Goal: Contribute content: Add original content to the website for others to see

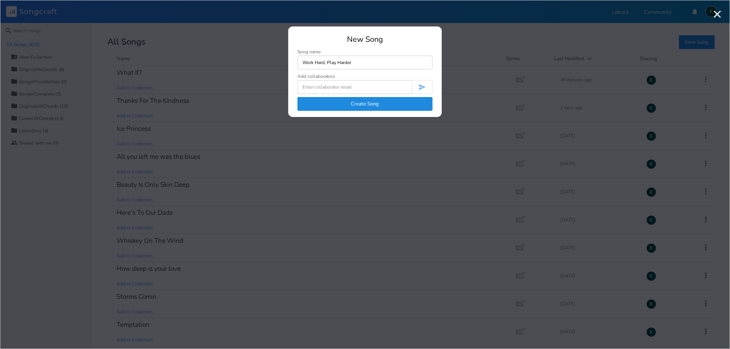
type input "Work Hard, Play Harder"
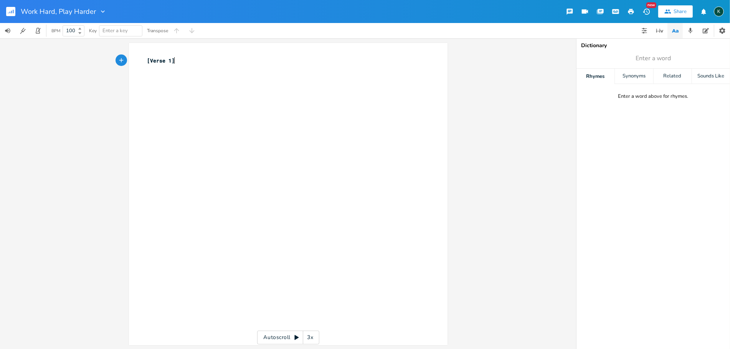
type textarea "[Verse 1]"
drag, startPoint x: 176, startPoint y: 62, endPoint x: 155, endPoint y: 64, distance: 21.6
click at [117, 58] on div "[Verse 1] x [Verse 1] ​ Autoscroll 3x" at bounding box center [288, 193] width 576 height 311
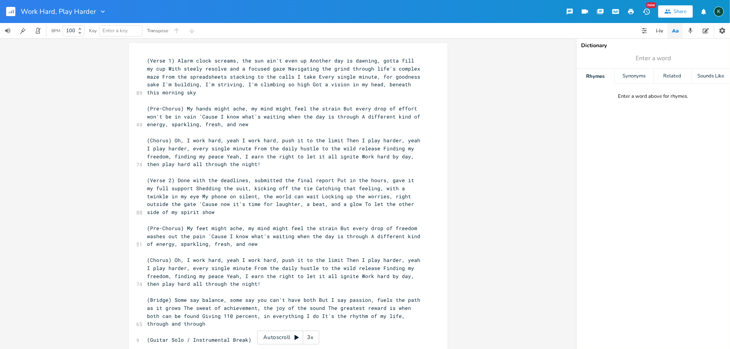
click at [174, 61] on span "(Verse 1) Alarm clock screams, the sun ain't even up Another day is dawning, go…" at bounding box center [285, 76] width 276 height 39
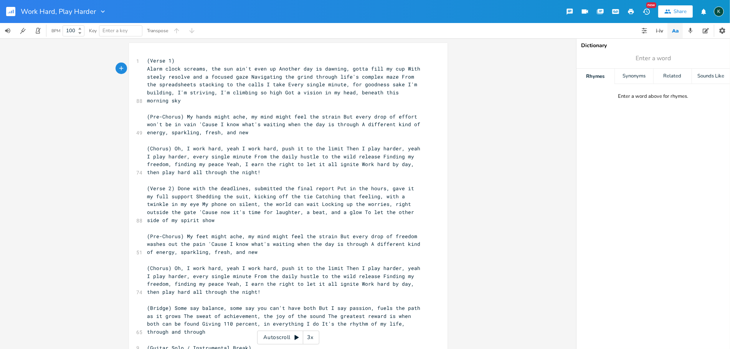
click at [273, 70] on span "Alarm clock screams, the sun ain't even up Another day is dawning, gotta fill m…" at bounding box center [285, 84] width 276 height 39
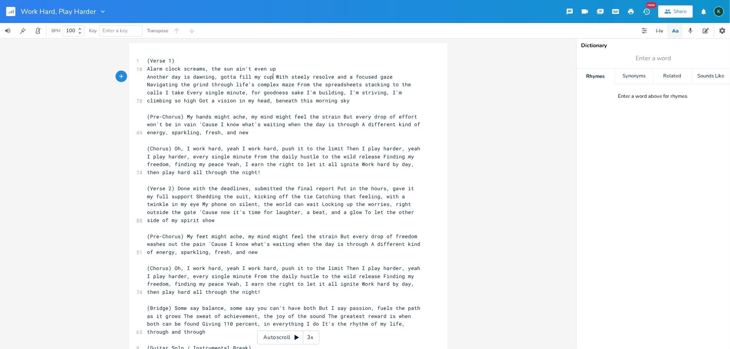
click at [271, 77] on span "Another day is dawning, gotta fill my cup With steely resolve and a focused gaz…" at bounding box center [280, 88] width 267 height 31
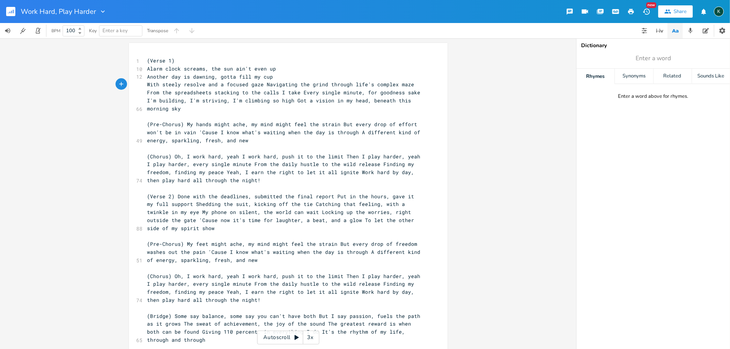
click at [261, 85] on span "With steely resolve and a focused gaze Navigating the grind through life's comp…" at bounding box center [285, 96] width 276 height 31
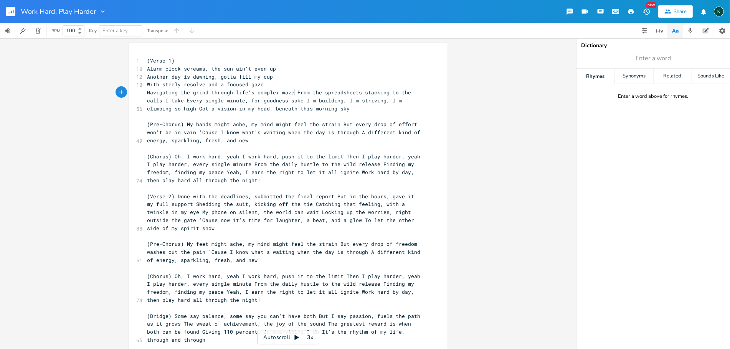
click at [292, 92] on span "Navigating the grind through life's complex maze From the spreadsheets stacking…" at bounding box center [280, 100] width 267 height 23
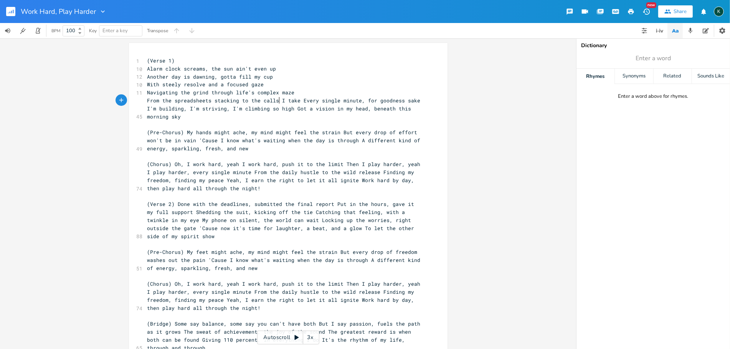
click at [277, 101] on span "From the spreadsheets stacking to the calls I take Every single minute, for goo…" at bounding box center [285, 108] width 276 height 23
click at [182, 132] on span "(Pre-Chorus) My hands might ache, my mind might feel the strain But every drop …" at bounding box center [285, 140] width 276 height 23
click at [185, 132] on span "(Pre-Chorus) My hands might ache, my mind might feel the strain But every drop …" at bounding box center [285, 140] width 276 height 23
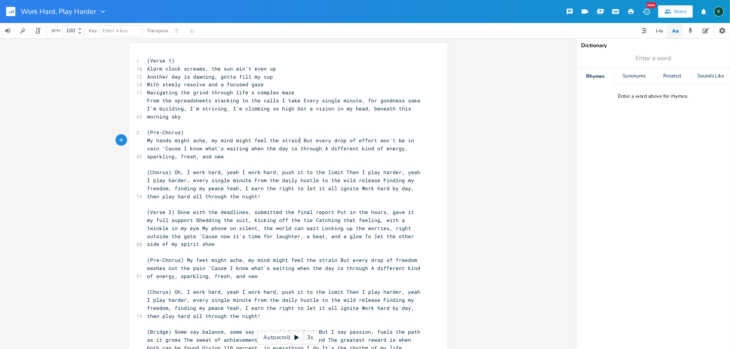
click at [298, 140] on span "My hands might ache, my mind might feel the strain But every drop of effort won…" at bounding box center [282, 148] width 270 height 23
click at [274, 148] on span "But every drop of effort won't be in vain 'Cause I know what's waiting when the…" at bounding box center [280, 152] width 267 height 15
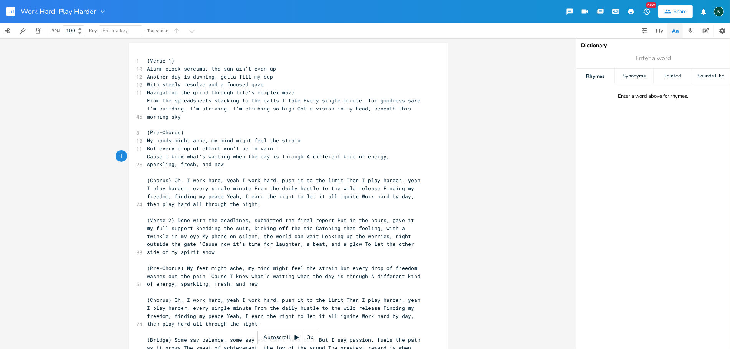
click at [300, 157] on span "Cause I know what's waiting when the day is through A different kind of energy,…" at bounding box center [269, 160] width 245 height 15
click at [171, 181] on span "(Chorus) Oh, I work hard, yeah I work hard, push it to the limit Then I play ha…" at bounding box center [285, 192] width 276 height 31
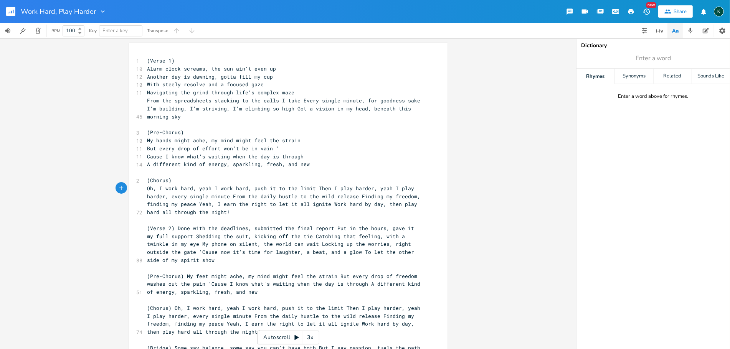
click at [312, 186] on span "Oh, I work hard, yeah I work hard, push it to the limit Then I play harder, yea…" at bounding box center [285, 200] width 276 height 31
click at [324, 198] on span "Then I play harder, yeah I play harder, every single minute From the daily hust…" at bounding box center [283, 204] width 273 height 23
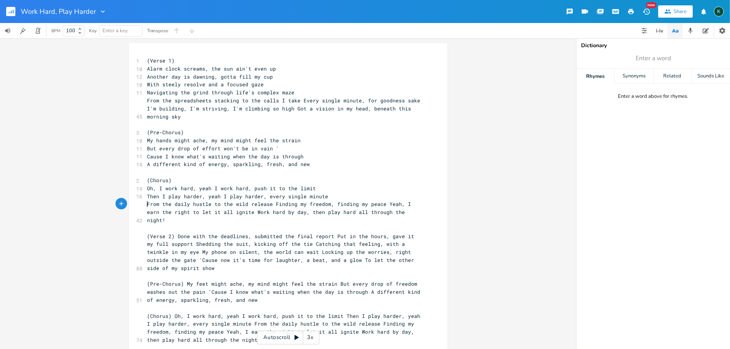
click at [270, 203] on span "From the daily hustle to the wild release Finding my freedom, finding my peace …" at bounding box center [280, 212] width 267 height 23
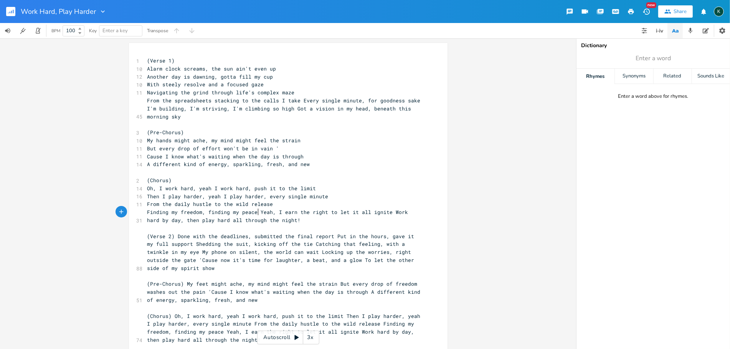
click at [255, 213] on span "Finding my freedom, finding my peace Yeah, I earn the right to let it all ignit…" at bounding box center [279, 216] width 264 height 15
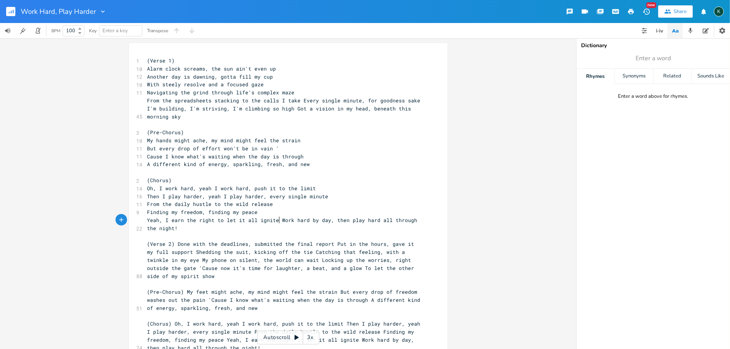
click at [277, 220] on span "Yeah, I earn the right to let it all ignite Work hard by day, then play hard al…" at bounding box center [283, 224] width 273 height 15
click at [175, 243] on span "(Verse 2) Done with the deadlines, submitted the final report Put in the hours,…" at bounding box center [282, 260] width 270 height 39
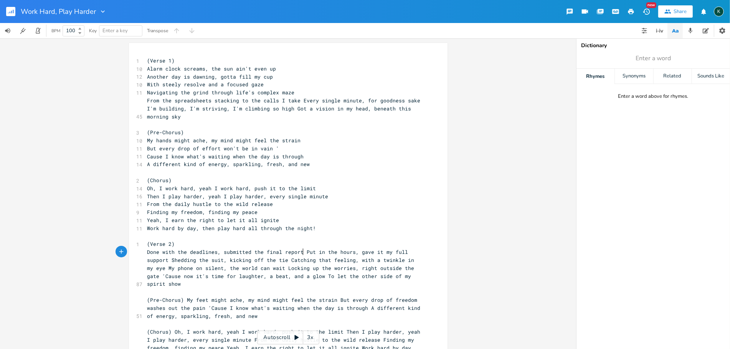
click at [301, 251] on span "Done with the deadlines, submitted the final report Put in the hours, gave it m…" at bounding box center [282, 268] width 270 height 39
click at [271, 259] on span "Put in the hours, gave it my full support Shedding the suit, kicking off the ti…" at bounding box center [285, 272] width 276 height 31
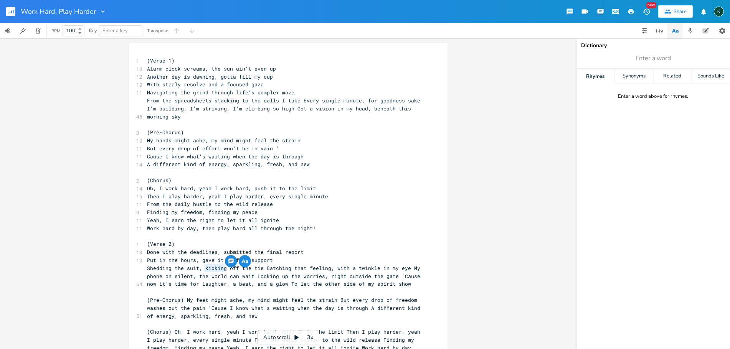
drag, startPoint x: 223, startPoint y: 269, endPoint x: 201, endPoint y: 267, distance: 21.9
click at [201, 267] on span "Shedding the suit, kicking off the tie Catching that feeling, with a twinkle in…" at bounding box center [285, 276] width 276 height 23
type textarea "rippin'"
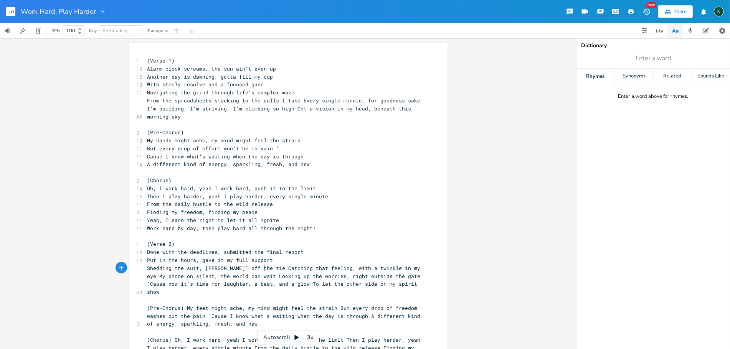
click at [261, 269] on span "Shedding the suit, [PERSON_NAME]' off the tie Catching that feeling, with a twi…" at bounding box center [285, 280] width 276 height 31
click at [289, 275] on span "Catching that feeling, with a twinkle in my eye My phone on silent, the world c…" at bounding box center [285, 284] width 276 height 23
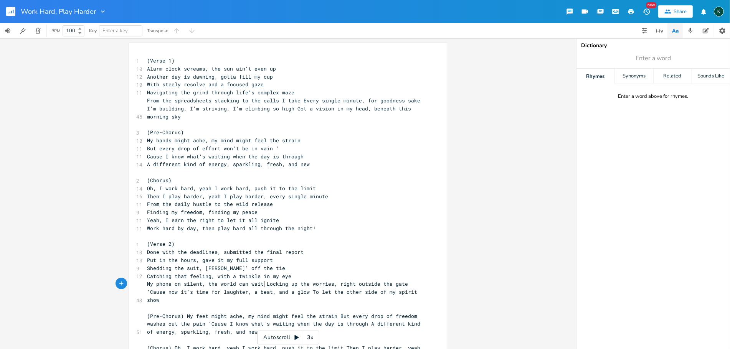
click at [262, 284] on span "My phone on silent, the world can wait Locking up the worries, right outside th…" at bounding box center [283, 291] width 273 height 23
click at [285, 291] on span "Locking up the worries, right outside the gate 'Cause now it's time for laughte…" at bounding box center [285, 295] width 276 height 15
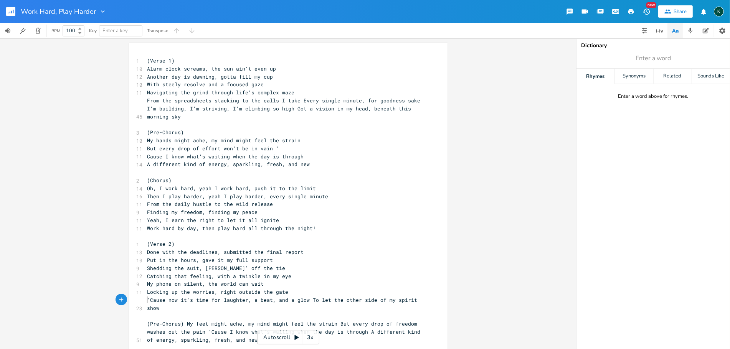
click at [306, 298] on span "'Cause now it's time for laughter, a beat, and a glow To let the other side of …" at bounding box center [283, 304] width 273 height 15
click at [297, 101] on span "From the spreadsheets stacking to the calls I take Every single minute, for goo…" at bounding box center [285, 108] width 276 height 23
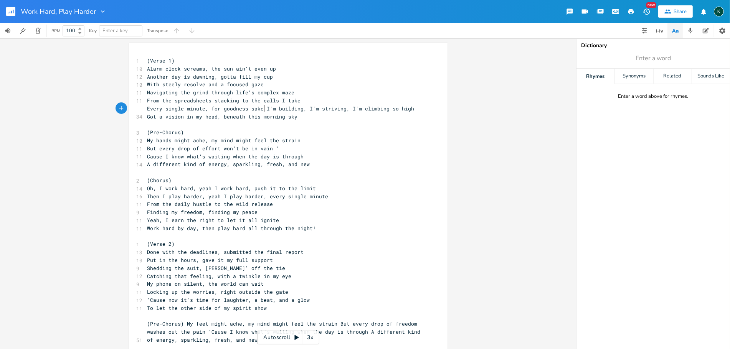
click at [261, 109] on span "Every single minute, for goodness sake I'm building, I'm striving, I'm climbing…" at bounding box center [282, 112] width 270 height 15
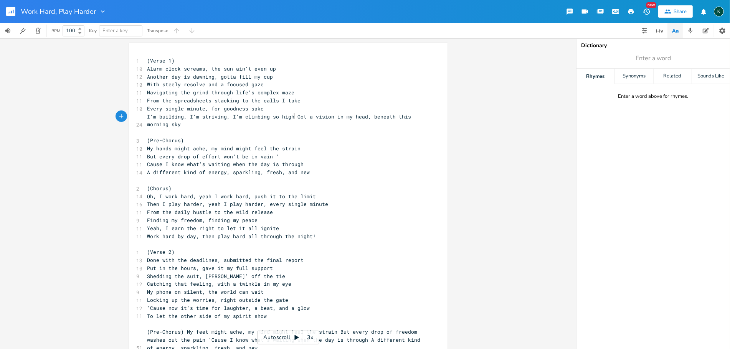
click at [292, 116] on span "I'm building, I'm striving, I'm climbing so high Got a vision in my head, benea…" at bounding box center [280, 120] width 267 height 15
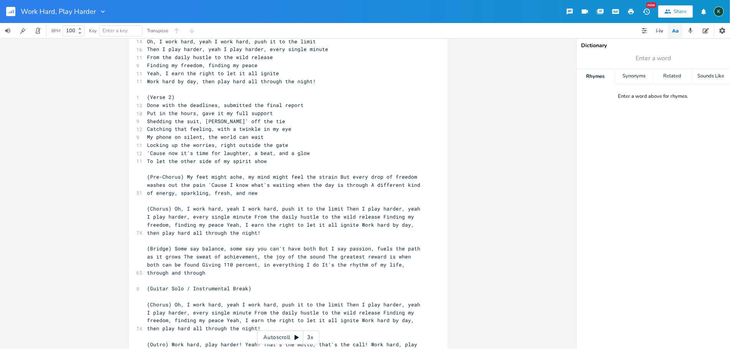
scroll to position [170, 0]
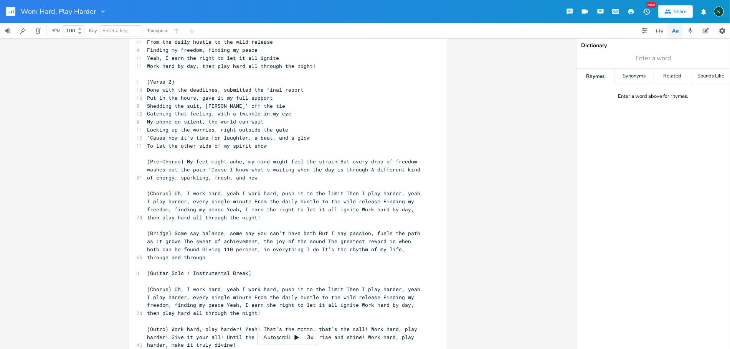
click at [185, 162] on span "(Pre-Chorus) My feet might ache, my mind might feel the strain But every drop o…" at bounding box center [285, 169] width 276 height 23
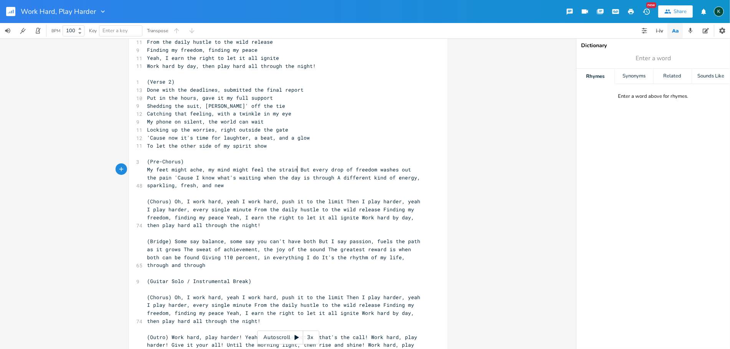
click at [294, 169] on span "My feet might ache, my mind might feel the strain But every drop of freedom was…" at bounding box center [285, 177] width 276 height 23
click at [284, 178] on span "But every drop of freedom washes out the pain 'Cause I know what's waiting when…" at bounding box center [282, 181] width 270 height 15
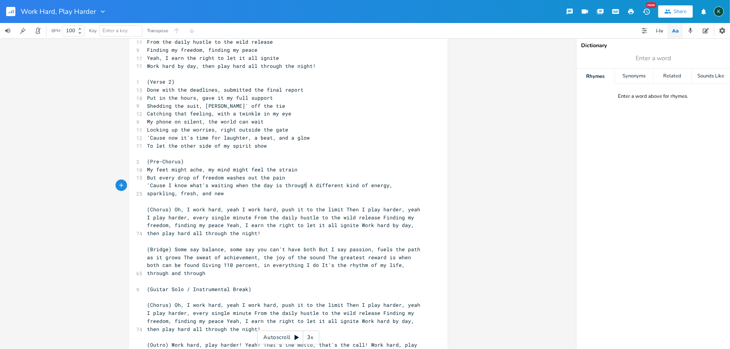
click at [303, 185] on span "'Cause I know what's waiting when the day is through A different kind of energy…" at bounding box center [271, 189] width 249 height 15
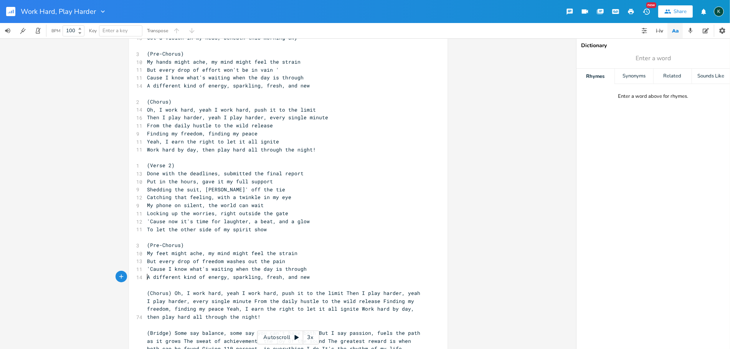
scroll to position [85, 0]
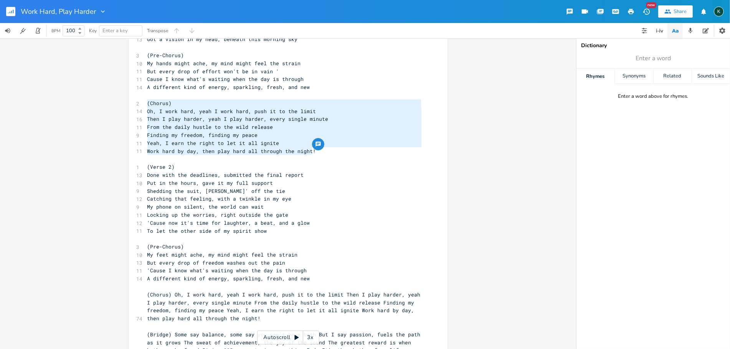
drag, startPoint x: 318, startPoint y: 150, endPoint x: 104, endPoint y: 101, distance: 220.4
click at [104, 101] on div "(Chorus) Oh, I work hard, yeah I work hard, push it to the limit Then I play ha…" at bounding box center [288, 193] width 576 height 311
type textarea "​(Chorus) Oh, I work hard, yeah I work hard, push it to the limit Then I play h…"
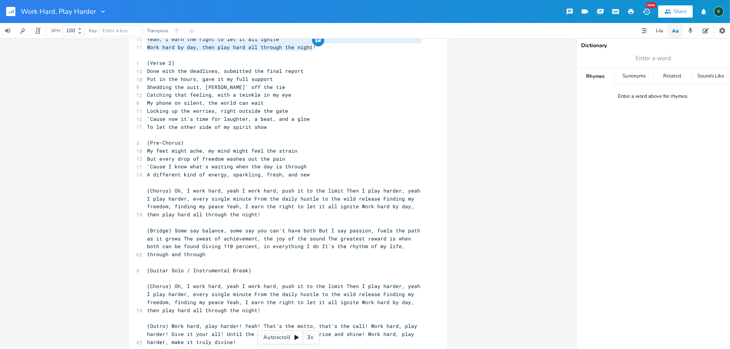
scroll to position [209, 0]
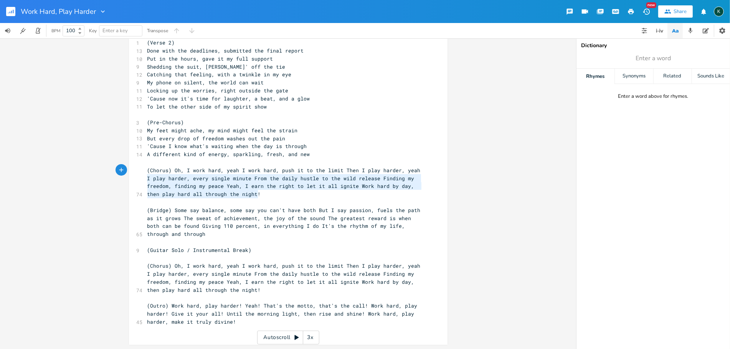
type textarea "(Chorus) Oh, I work hard, yeah I work hard, push it to the limit Then I play ha…"
drag, startPoint x: 254, startPoint y: 194, endPoint x: 111, endPoint y: 168, distance: 144.7
click at [111, 168] on div "(Chorus) Oh, I work hard, yeah I work hard, push it to the limit Then I play ha…" at bounding box center [288, 193] width 576 height 311
paste textarea
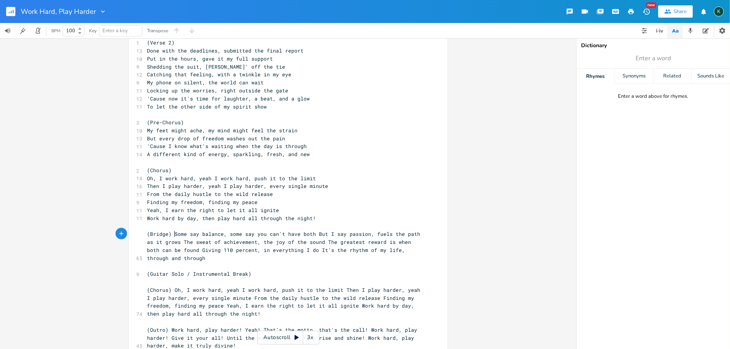
click at [171, 234] on span "(Bridge) Some say balance, some say you can't have both But I say passion, fuel…" at bounding box center [285, 246] width 276 height 31
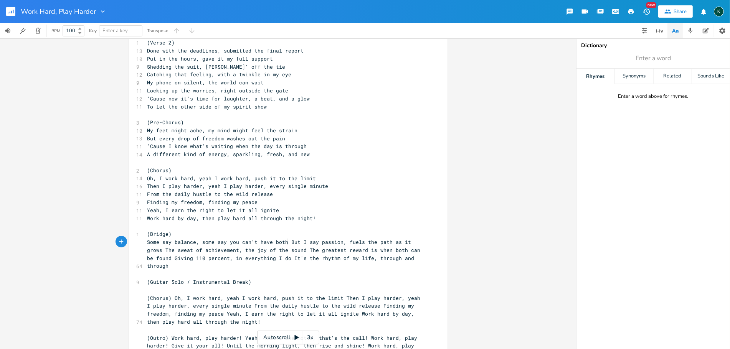
click at [286, 242] on span "Some say balance, some say you can't have both But I say passion, fuels the pat…" at bounding box center [285, 254] width 276 height 31
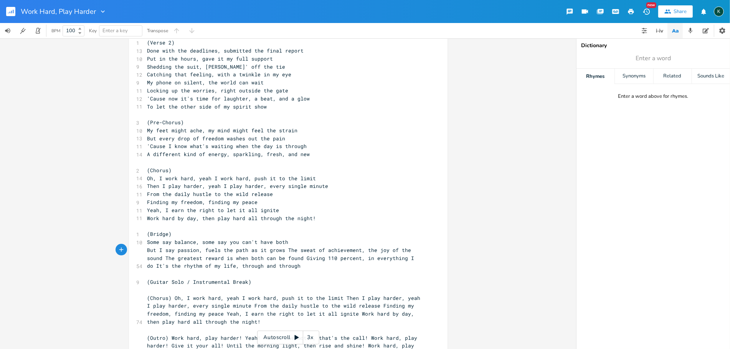
click at [283, 249] on span "But I say passion, fuels the path as it grows The sweat of achievement, the joy…" at bounding box center [282, 258] width 270 height 23
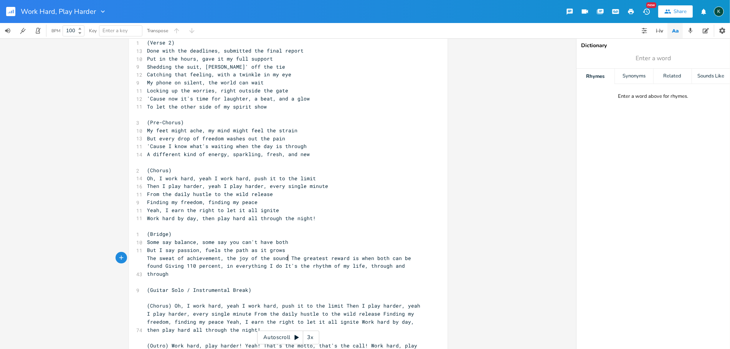
click at [285, 257] on span "The sweat of achievement, the joy of the sound The greatest reward is when both…" at bounding box center [280, 266] width 267 height 23
click at [283, 265] on span "The greatest reward is when both can be found Giving 110 percent, in everything…" at bounding box center [285, 269] width 276 height 15
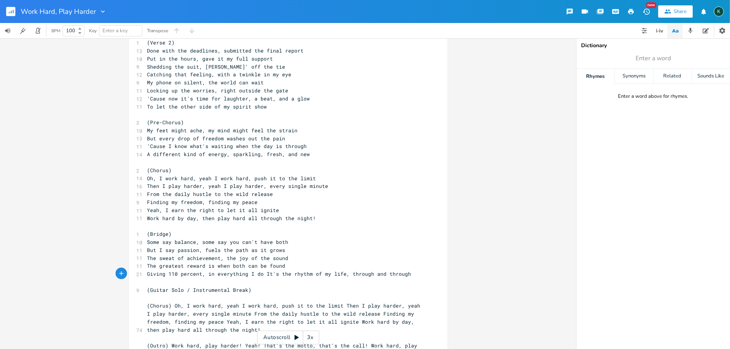
click at [262, 273] on span "Giving 110 percent, in everything I do It's the rhythm of my life, through and …" at bounding box center [279, 273] width 264 height 7
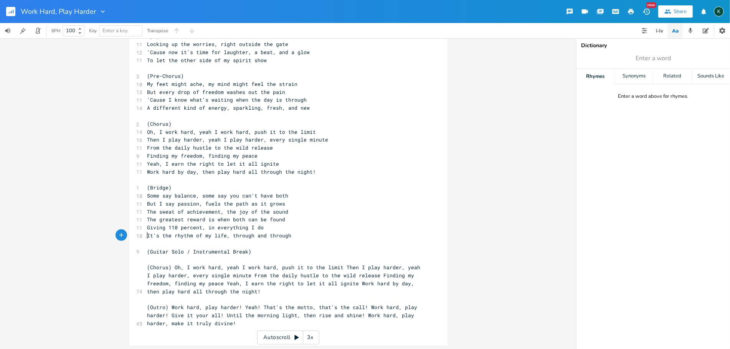
scroll to position [257, 0]
click at [173, 265] on span "(Chorus) Oh, I work hard, yeah I work hard, push it to the limit Then I play ha…" at bounding box center [285, 277] width 276 height 31
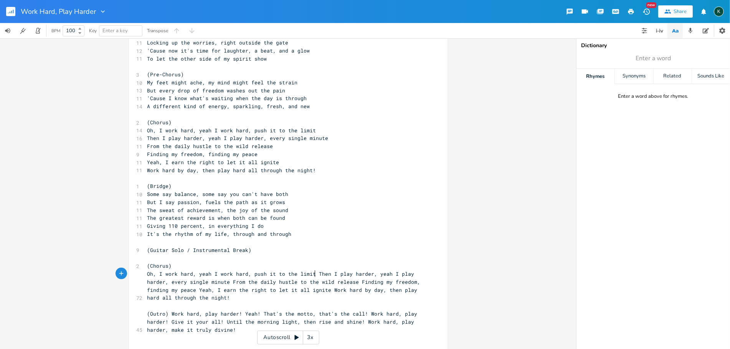
click at [312, 274] on span "Oh, I work hard, yeah I work hard, push it to the limit Then I play harder, yea…" at bounding box center [285, 285] width 276 height 31
click at [325, 282] on span "Then I play harder, yeah I play harder, every single minute From the daily hust…" at bounding box center [283, 289] width 273 height 23
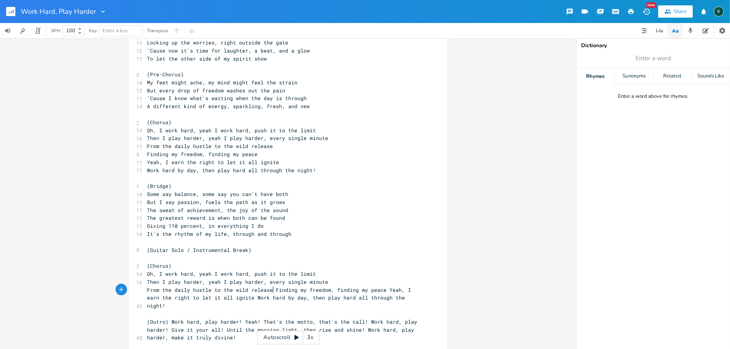
click at [270, 289] on span "From the daily hustle to the wild release Finding my freedom, finding my peace …" at bounding box center [280, 298] width 267 height 23
click at [255, 297] on span "Finding my freedom, finding my peace Yeah, I earn the right to let it all ignit…" at bounding box center [279, 301] width 264 height 15
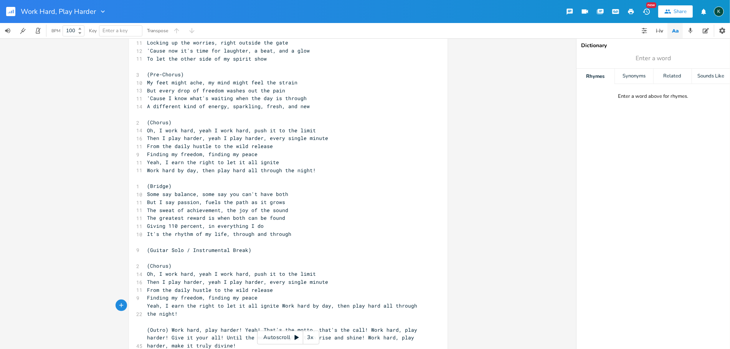
click at [275, 304] on span "Yeah, I earn the right to let it all ignite Work hard by day, then play hard al…" at bounding box center [283, 309] width 273 height 15
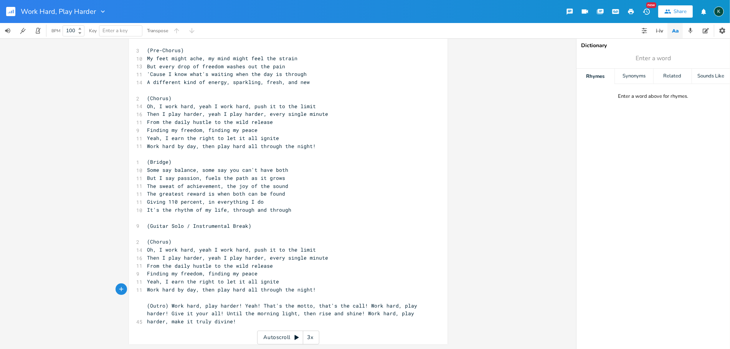
click at [169, 305] on span "(Outro) Work hard, play harder! Yeah! That's the motto, that's the call! Work h…" at bounding box center [283, 313] width 273 height 23
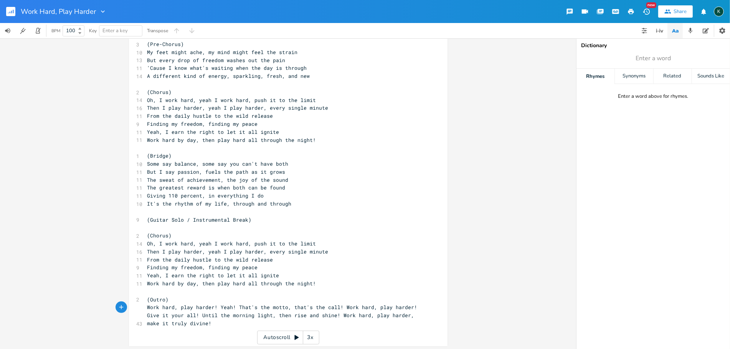
scroll to position [289, 0]
click at [335, 313] on span "Work hard, play harder! Yeah! That's the motto, that's the call! Work hard, pla…" at bounding box center [283, 313] width 273 height 23
click at [339, 307] on span "Work hard, play harder! Yeah! That's the motto, that's the call! Work hard, pla…" at bounding box center [283, 309] width 273 height 15
click at [216, 305] on span "Work hard, play harder! Yeah! That's the motto, that's the call!" at bounding box center [245, 305] width 196 height 7
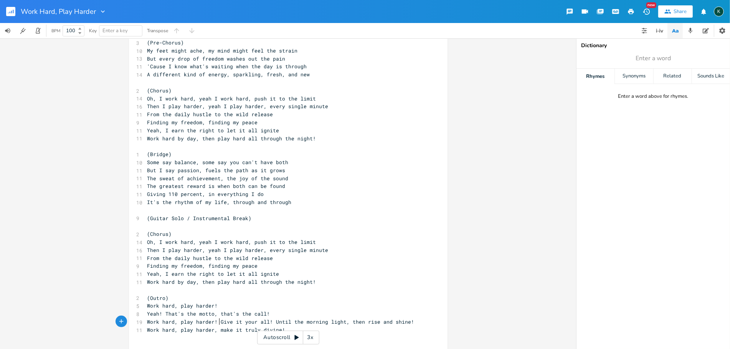
click at [216, 322] on span "Work hard, play harder! Give it your all! Until the morning light, then rise an…" at bounding box center [280, 321] width 267 height 7
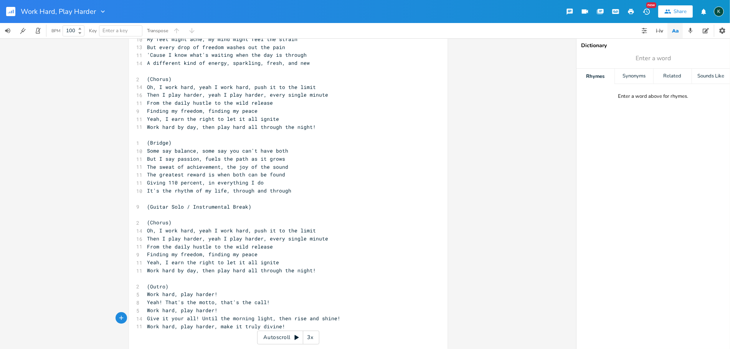
scroll to position [305, 0]
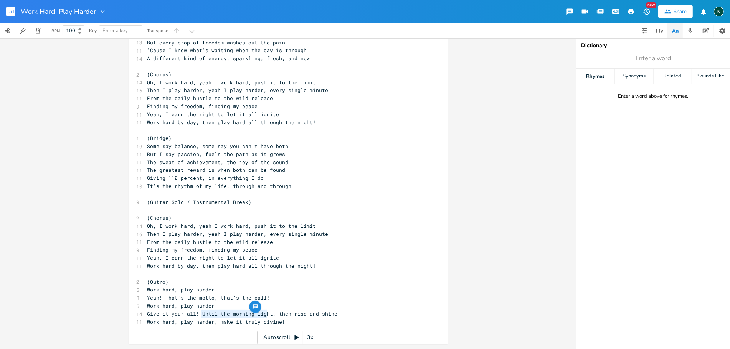
type textarea "Until the morning light"
drag, startPoint x: 198, startPoint y: 314, endPoint x: 268, endPoint y: 313, distance: 69.8
click at [268, 313] on span "Give it your all! Until the morning light, then rise and shine!" at bounding box center [243, 313] width 193 height 7
click at [213, 315] on span "Until the morning lightGive it your all! , then rise and shine!" at bounding box center [243, 313] width 193 height 7
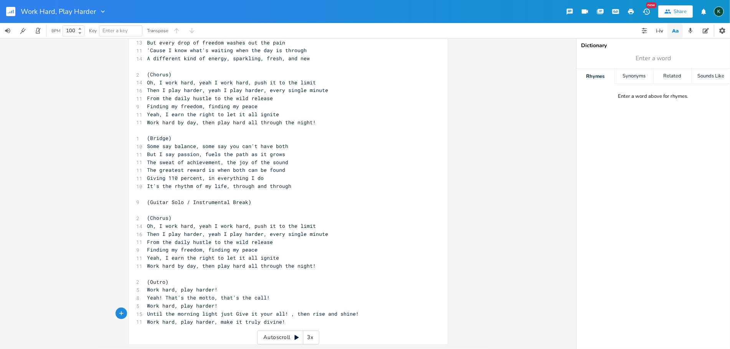
type textarea "just g"
click at [282, 313] on span "Until the morning light just give it your all! , then rise and shine!" at bounding box center [253, 313] width 212 height 7
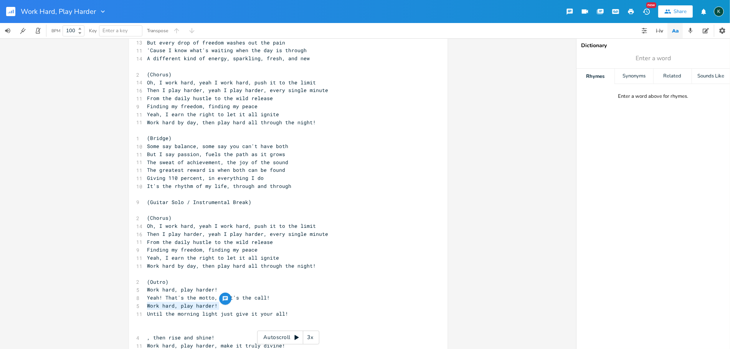
drag, startPoint x: 216, startPoint y: 306, endPoint x: 122, endPoint y: 305, distance: 94.7
click at [122, 305] on div "Work hard, play harder! x 1 (Verse 1) 10 Alarm clock screams, the sun ain't eve…" at bounding box center [288, 193] width 576 height 311
type textarea "​Work hard, play harder!"
click at [153, 320] on pre "​" at bounding box center [284, 322] width 277 height 8
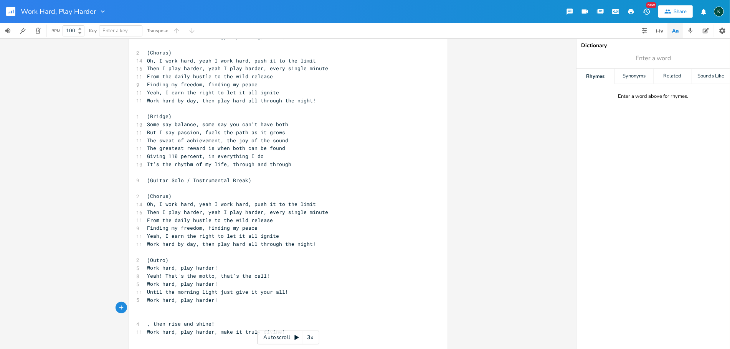
scroll to position [338, 0]
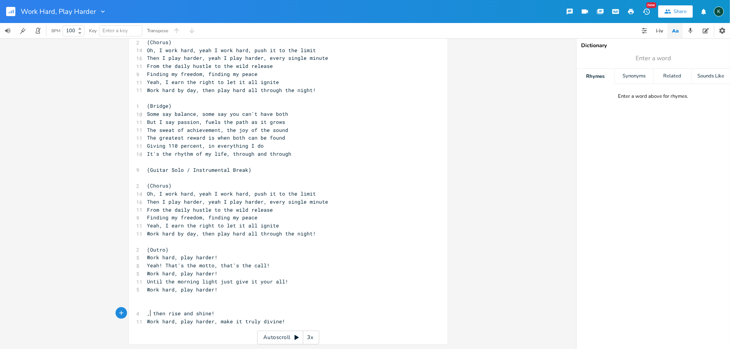
click at [148, 310] on span ", then rise and shine!" at bounding box center [181, 313] width 68 height 7
type textarea ","
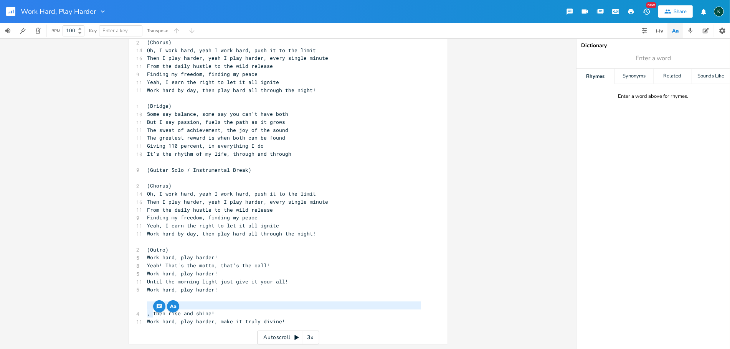
drag, startPoint x: 151, startPoint y: 313, endPoint x: 132, endPoint y: 304, distance: 20.6
click at [132, 304] on div ", x 1 (Verse 1) 10 Alarm clock screams, the sun ain't even up 12 Another day is…" at bounding box center [288, 24] width 318 height 639
click at [147, 311] on span ", then rise and shine!" at bounding box center [181, 313] width 68 height 7
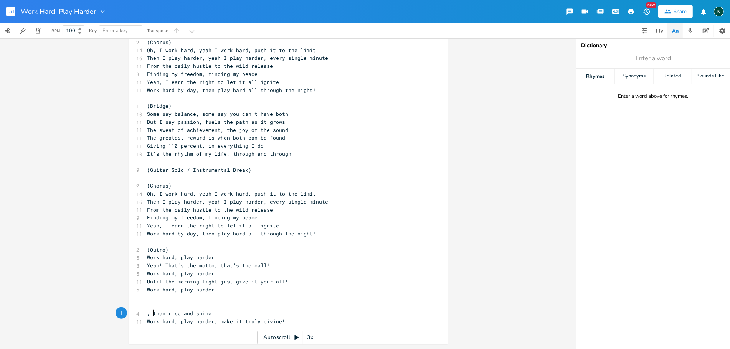
click at [150, 313] on span ", then rise and shine!" at bounding box center [181, 313] width 68 height 7
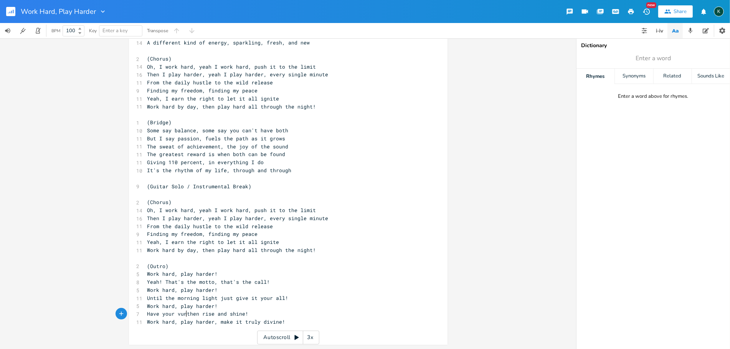
scroll to position [0, 34]
type textarea "Have your vun"
type textarea "fun,"
drag, startPoint x: 231, startPoint y: 322, endPoint x: 274, endPoint y: 321, distance: 42.6
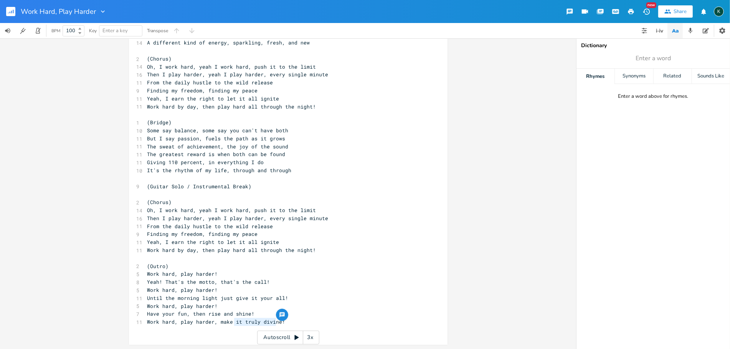
click at [274, 321] on span "Work hard, play harder, make it truly divine!" at bounding box center [216, 321] width 138 height 7
type textarea "it truly [DEMOGRAPHIC_DATA]"
click at [630, 60] on span "Enter a word" at bounding box center [652, 58] width 153 height 14
type input "count"
type input "shine"
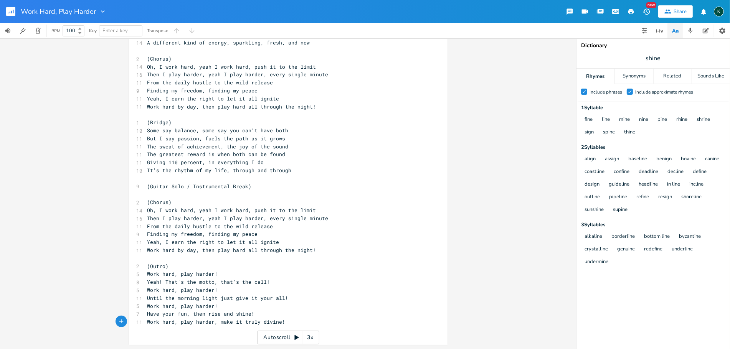
click at [217, 323] on span "Work hard, play harder, make it truly divine!" at bounding box center [216, 321] width 138 height 7
click at [217, 322] on span "Work hard, play harder, make it truly divine!" at bounding box center [216, 321] width 138 height 7
click at [287, 319] on pre "Work hard, play harder, make it truly divine!" at bounding box center [284, 322] width 277 height 8
type textarea "wor"
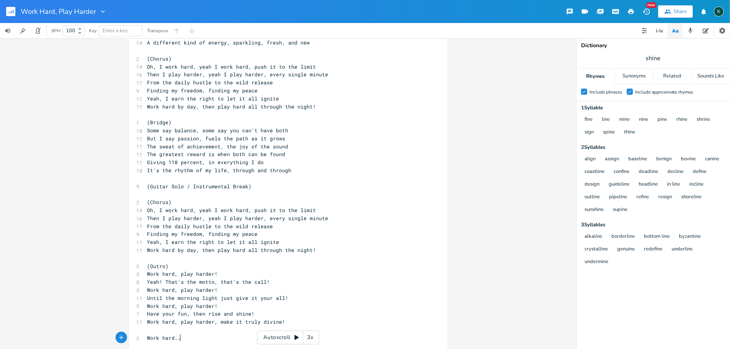
type textarea "Work hard..."
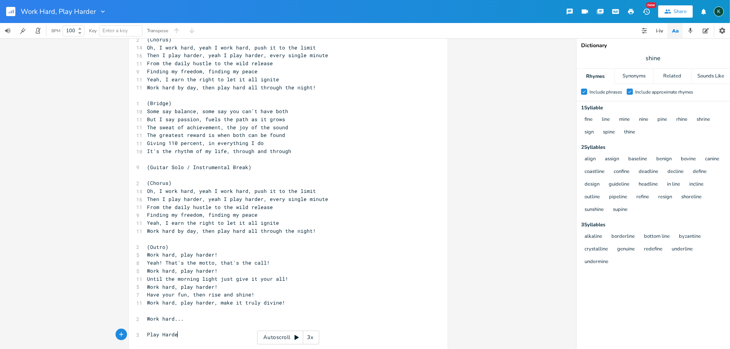
type textarea "Play Harder"
type textarea "harder"
type input "day"
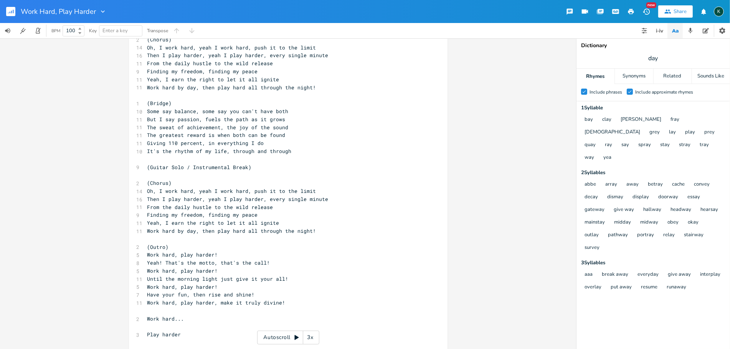
click at [661, 58] on span "day" at bounding box center [652, 58] width 153 height 14
type input "hard"
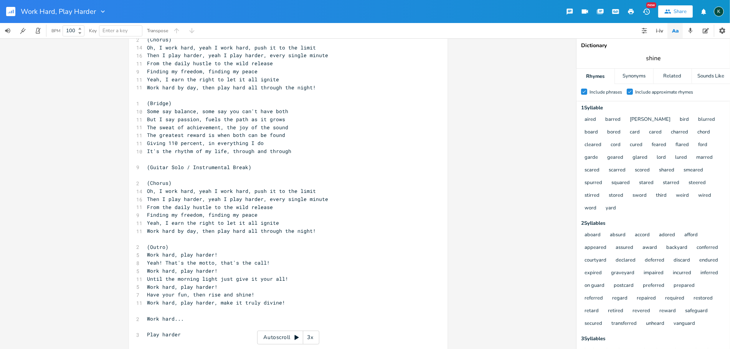
type input "shine"
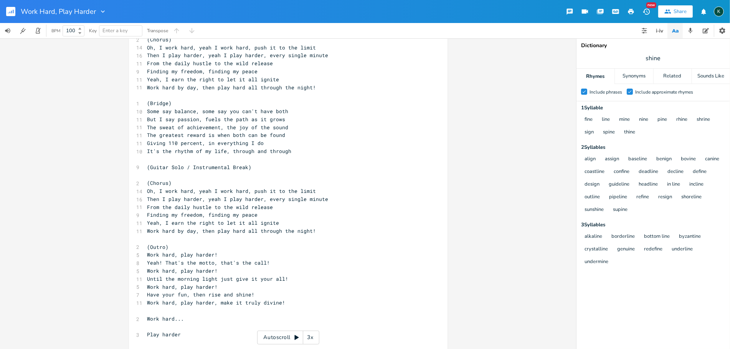
scroll to position [0, 15]
drag, startPoint x: 216, startPoint y: 303, endPoint x: 275, endPoint y: 302, distance: 58.7
click at [275, 302] on span "Work hard, play harder, make it truly divine!" at bounding box center [216, 302] width 138 height 7
type textarea "that's waht"
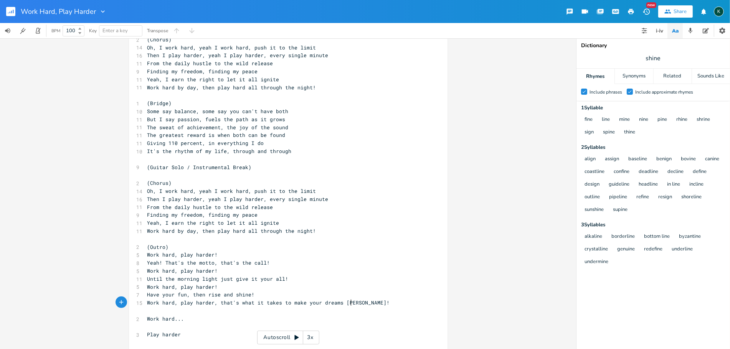
scroll to position [0, 87]
type textarea "hat it takes to make your dreams aligh"
click at [216, 303] on span "Work hard, play harder, that's what it takes to make your dreams aligh!" at bounding box center [256, 302] width 218 height 7
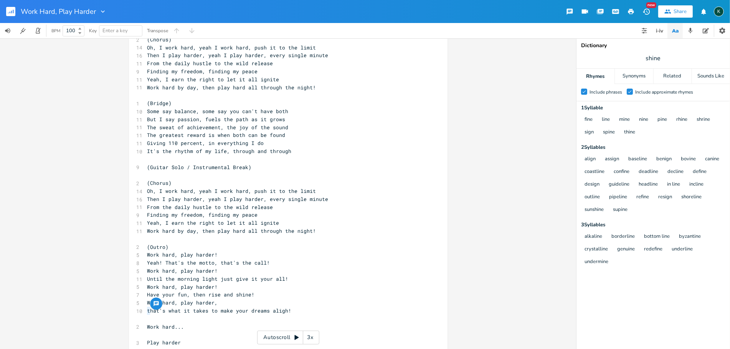
drag, startPoint x: 148, startPoint y: 312, endPoint x: 141, endPoint y: 311, distance: 7.1
click at [141, 311] on div "t x 1 (Verse 1) 10 Alarm clock screams, the sun ain't even up 12 Another day is…" at bounding box center [288, 34] width 318 height 663
type textarea "T"
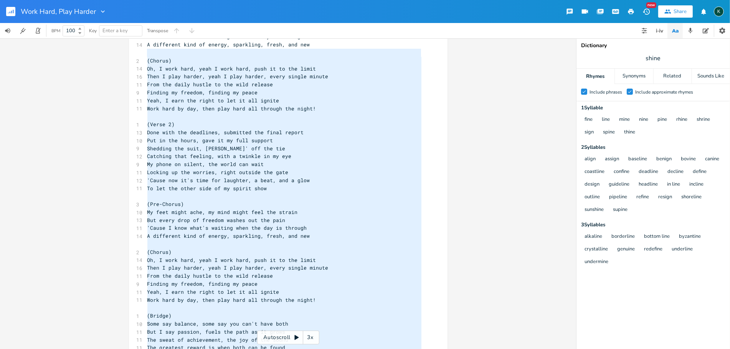
scroll to position [8, 0]
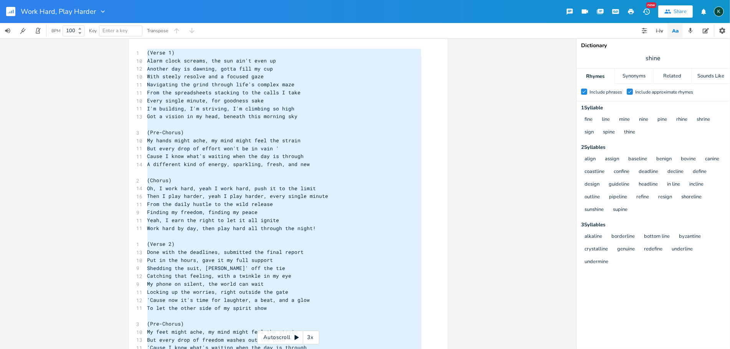
drag, startPoint x: 184, startPoint y: 321, endPoint x: 131, endPoint y: 51, distance: 275.6
type textarea "(Verse 1) Alarm clock screams, the sun ain't even up Another day is dawning, go…"
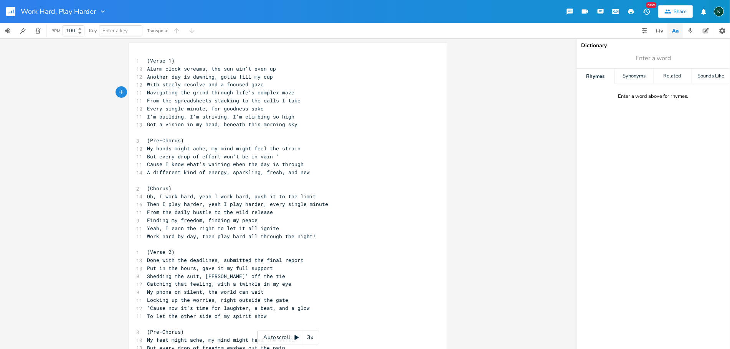
click at [286, 91] on span "Navigating the grind through life's complex maze" at bounding box center [220, 92] width 147 height 7
type textarea "(Verse 1) Alarm clock screams, the sun ain't even up Another day is dawning, go…"
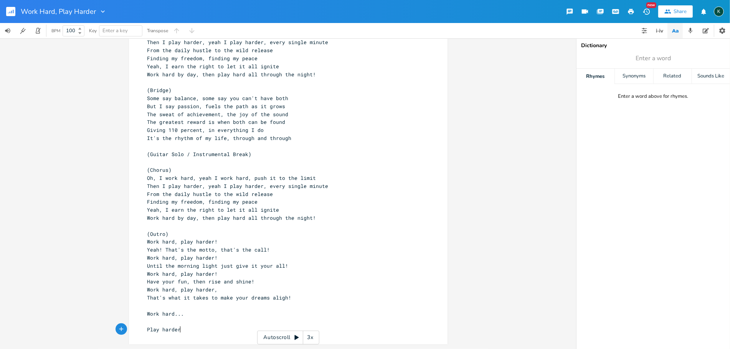
scroll to position [353, 0]
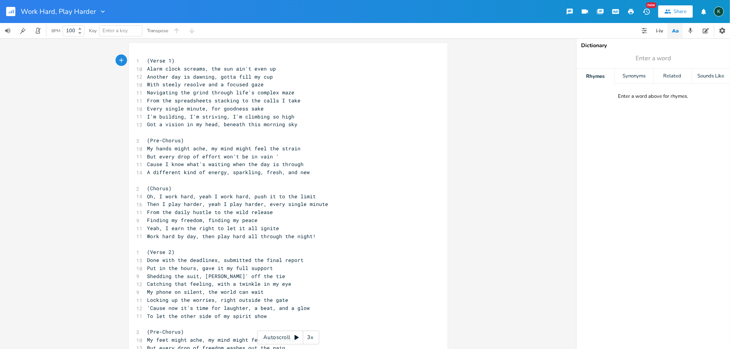
click at [630, 12] on icon "button" at bounding box center [630, 11] width 7 height 7
